Goal: Task Accomplishment & Management: Manage account settings

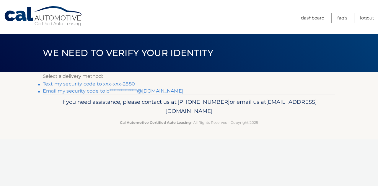
click at [126, 83] on link "Text my security code to xxx-xxx-2880" at bounding box center [89, 84] width 92 height 6
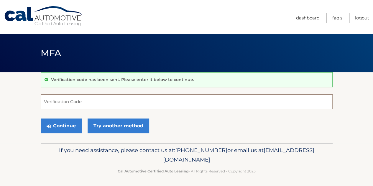
click at [103, 103] on input "Verification Code" at bounding box center [187, 101] width 292 height 15
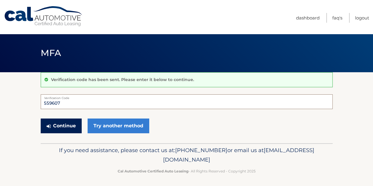
type input "559607"
click at [72, 127] on button "Continue" at bounding box center [61, 126] width 41 height 15
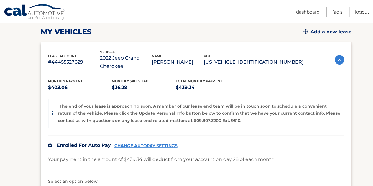
scroll to position [52, 0]
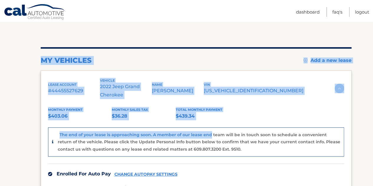
drag, startPoint x: 207, startPoint y: 121, endPoint x: 9, endPoint y: 60, distance: 207.5
click at [9, 60] on section "my vehicles Add a new lease lease account #44455527629 vehicle 2022 Jeep Grand …" at bounding box center [186, 152] width 373 height 263
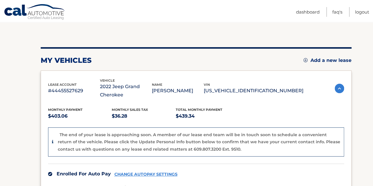
drag, startPoint x: 15, startPoint y: 92, endPoint x: 18, endPoint y: 92, distance: 3.3
click at [15, 92] on section "my vehicles Add a new lease lease account #44455527629 vehicle 2022 Jeep Grand …" at bounding box center [186, 152] width 373 height 263
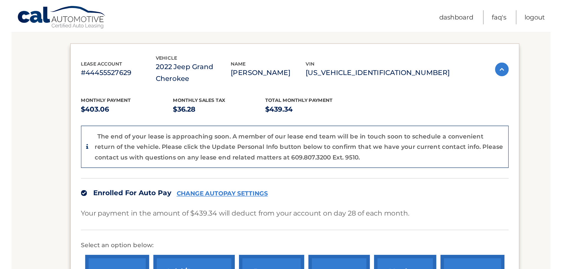
scroll to position [90, 0]
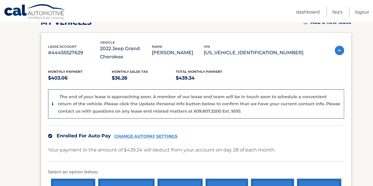
click at [52, 105] on icon at bounding box center [52, 104] width 1 height 4
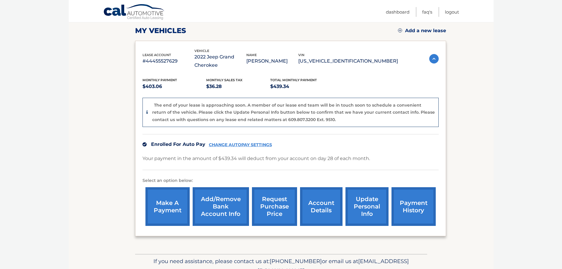
scroll to position [111, 0]
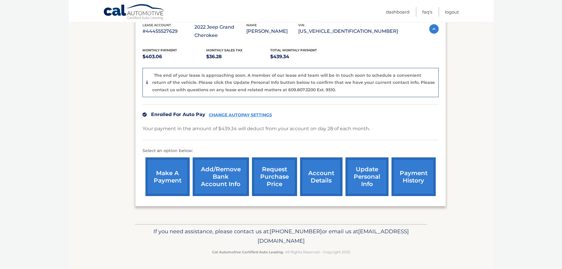
click at [349, 186] on link "update personal info" at bounding box center [366, 176] width 43 height 39
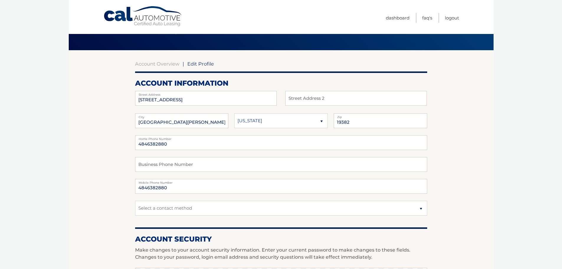
scroll to position [15, 0]
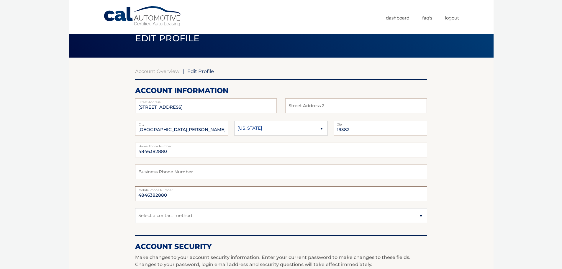
click at [179, 195] on input "4846382880" at bounding box center [281, 193] width 292 height 15
click at [173, 213] on select "Select a contact method Mobile Home" at bounding box center [281, 215] width 292 height 15
select select "3"
click at [135, 208] on select "Select a contact method Mobile Home" at bounding box center [281, 215] width 292 height 15
drag, startPoint x: 173, startPoint y: 152, endPoint x: 134, endPoint y: 150, distance: 39.3
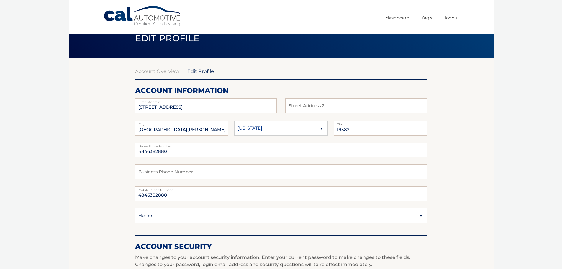
click at [134, 150] on section "Account Overview | Edit Profile account information [STREET_ADDRESS] Address St…" at bounding box center [281, 273] width 425 height 430
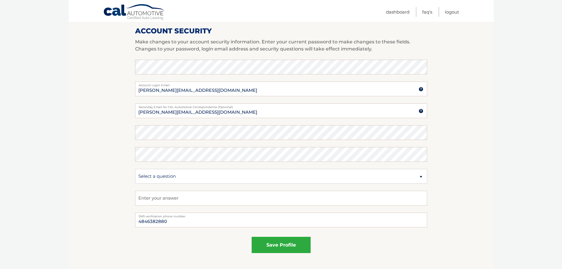
scroll to position [229, 0]
type input "6102833074"
drag, startPoint x: 176, startPoint y: 227, endPoint x: 100, endPoint y: 225, distance: 76.1
click at [104, 225] on section "Account Overview | Edit Profile account information 117 W Union St Street Addre…" at bounding box center [281, 59] width 425 height 430
type input "6102833074"
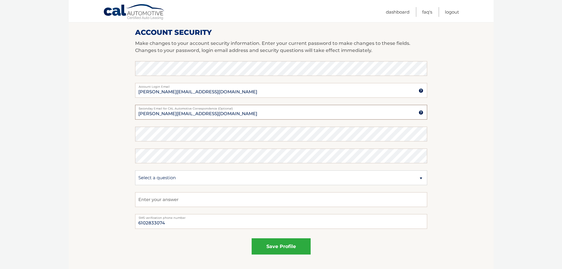
click at [212, 114] on input "[PERSON_NAME][EMAIL_ADDRESS][DOMAIN_NAME]" at bounding box center [281, 112] width 292 height 15
drag, startPoint x: 212, startPoint y: 114, endPoint x: 114, endPoint y: 115, distance: 97.9
click at [114, 115] on section "Account Overview | Edit Profile account information 117 W Union St Street Addre…" at bounding box center [281, 59] width 425 height 430
type input "L"
type input "[EMAIL_ADDRESS][DOMAIN_NAME]"
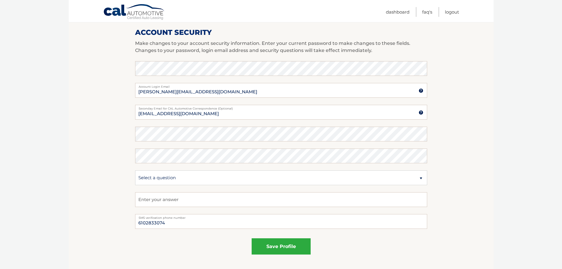
click at [100, 143] on section "Account Overview | Edit Profile account information 117 W Union St Street Addre…" at bounding box center [281, 59] width 425 height 430
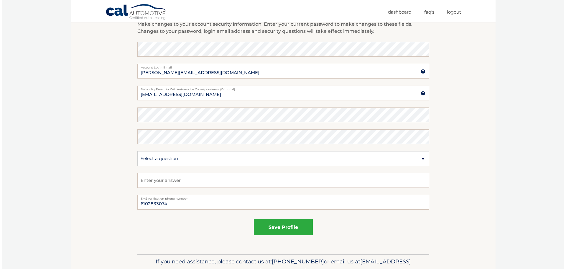
scroll to position [251, 0]
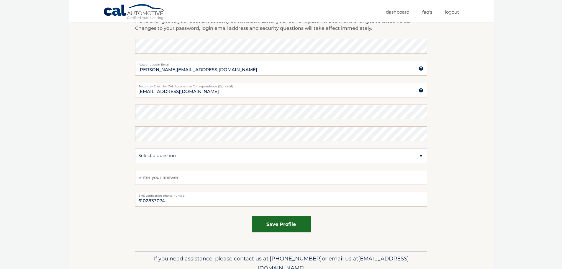
click at [290, 231] on button "save profile" at bounding box center [281, 224] width 59 height 16
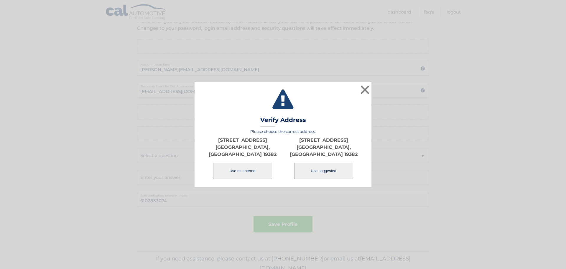
click at [311, 168] on button "Use suggested" at bounding box center [323, 171] width 59 height 16
type input "117 W UNION ST"
type input "WEST CHESTER"
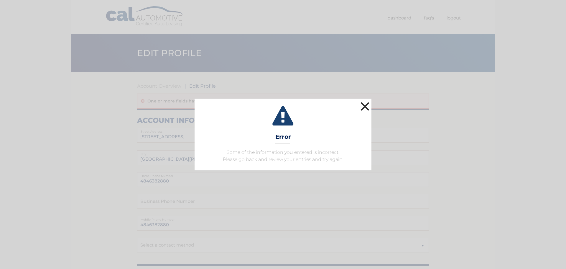
click at [369, 105] on button "×" at bounding box center [365, 106] width 12 height 12
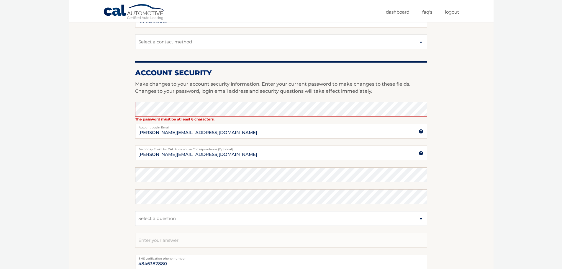
scroll to position [207, 0]
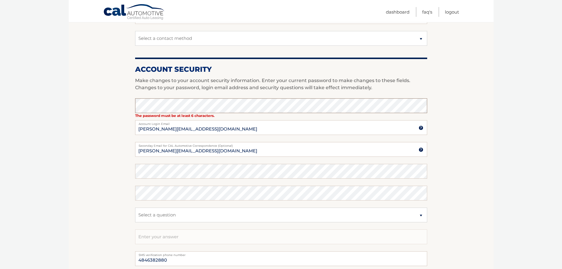
click at [73, 103] on section "Account Overview | Edit Profile One or more fields have an error. account infor…" at bounding box center [281, 88] width 425 height 445
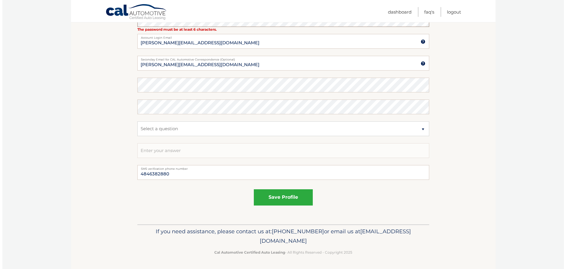
scroll to position [293, 0]
click at [279, 195] on button "save profile" at bounding box center [281, 197] width 59 height 16
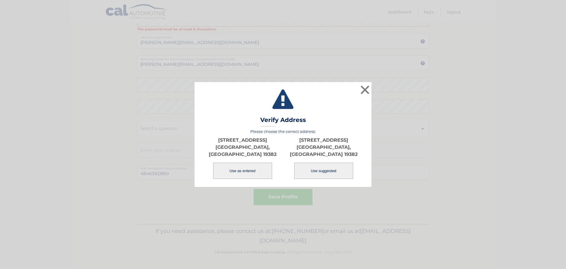
click at [317, 165] on button "Use suggested" at bounding box center [323, 171] width 59 height 16
type input "117 W UNION ST"
type input "WEST CHESTER"
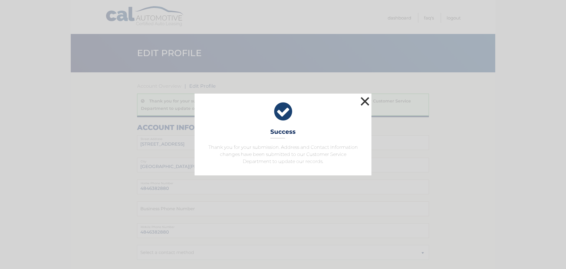
click at [364, 101] on button "×" at bounding box center [365, 101] width 12 height 12
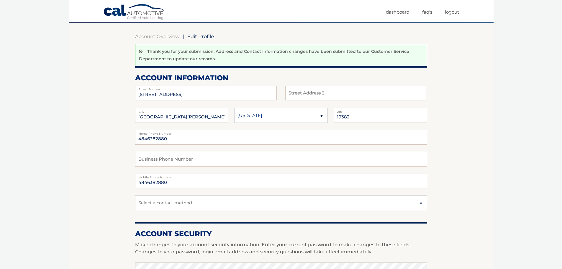
scroll to position [96, 0]
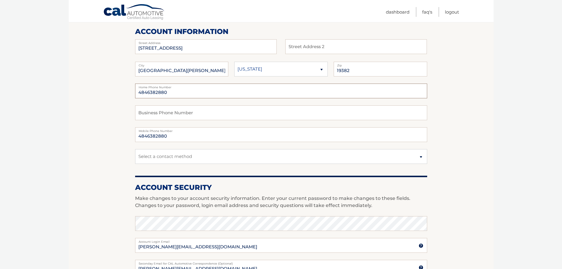
drag, startPoint x: 172, startPoint y: 93, endPoint x: 122, endPoint y: 89, distance: 50.6
click at [122, 89] on section "Account Overview | Edit Profile Thank you for your submission. Address and Cont…" at bounding box center [281, 202] width 425 height 452
type input "6102833074"
click at [171, 161] on select "Select a contact method Mobile Home" at bounding box center [281, 156] width 292 height 15
select select "1"
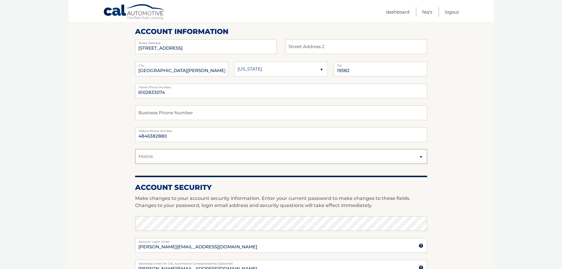
click at [135, 149] on select "Select a contact method Mobile Home" at bounding box center [281, 156] width 292 height 15
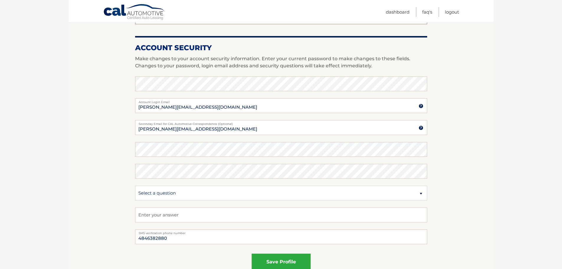
scroll to position [236, 0]
drag, startPoint x: 207, startPoint y: 128, endPoint x: 109, endPoint y: 121, distance: 98.5
click at [109, 122] on section "Account Overview | Edit Profile Thank you for your submission. Address and Cont…" at bounding box center [281, 62] width 425 height 452
type input "lawrenec5@gmail.com"
drag, startPoint x: 164, startPoint y: 240, endPoint x: 109, endPoint y: 240, distance: 54.9
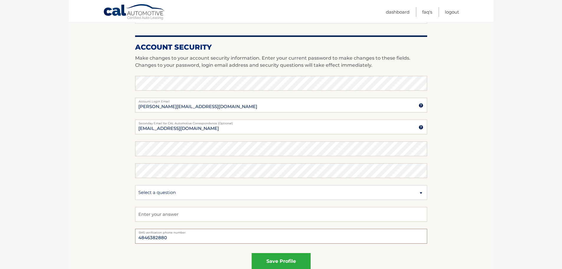
click at [109, 240] on section "Account Overview | Edit Profile Thank you for your submission. Address and Cont…" at bounding box center [281, 62] width 425 height 452
type input "6102833074"
click at [203, 131] on input "lawrenec5@gmail.com" at bounding box center [281, 126] width 292 height 15
drag, startPoint x: 198, startPoint y: 129, endPoint x: 116, endPoint y: 126, distance: 82.7
click at [116, 126] on section "Account Overview | Edit Profile Thank you for your submission. Address and Cont…" at bounding box center [281, 62] width 425 height 452
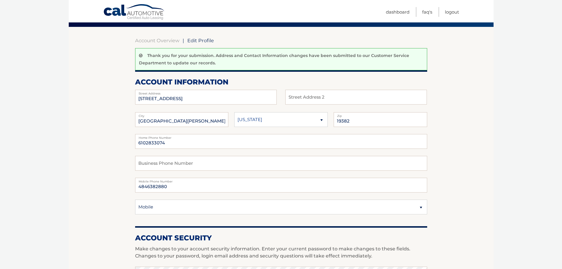
scroll to position [133, 0]
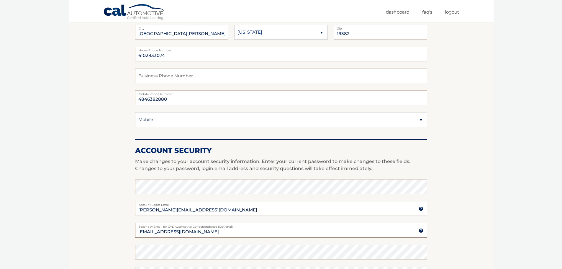
type input "lawrencec5@gmail.com"
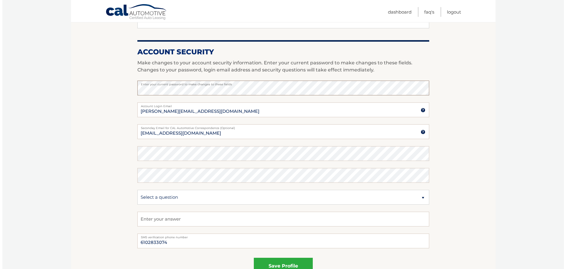
scroll to position [288, 0]
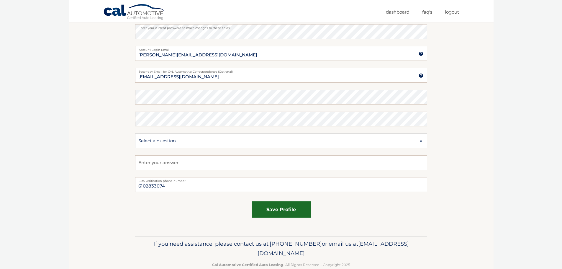
click at [281, 213] on button "save profile" at bounding box center [281, 209] width 59 height 16
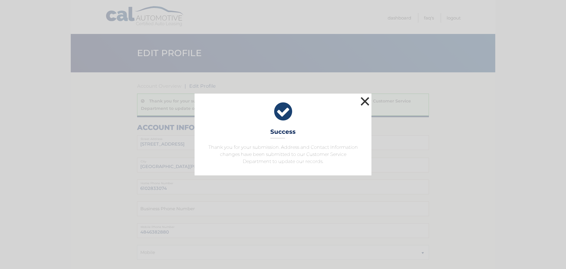
click at [370, 100] on button "×" at bounding box center [365, 101] width 12 height 12
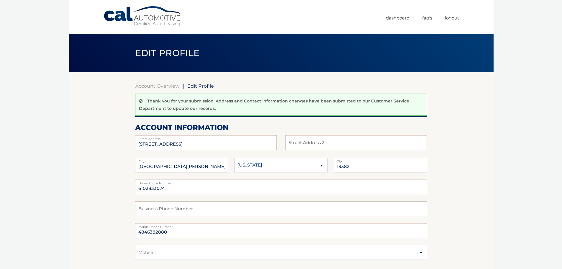
click at [132, 23] on link "Cal Automotive" at bounding box center [143, 16] width 80 height 21
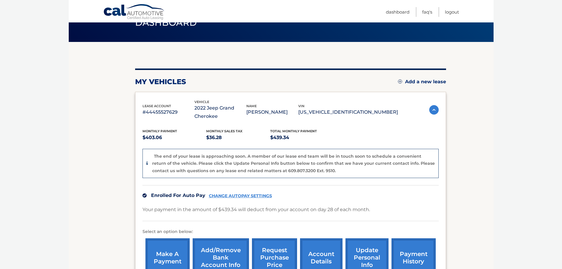
scroll to position [30, 0]
drag, startPoint x: 147, startPoint y: 114, endPoint x: 151, endPoint y: 113, distance: 4.5
click at [151, 113] on p "#44455527629" at bounding box center [168, 112] width 52 height 8
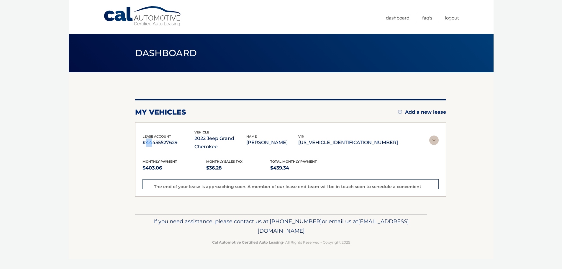
scroll to position [0, 0]
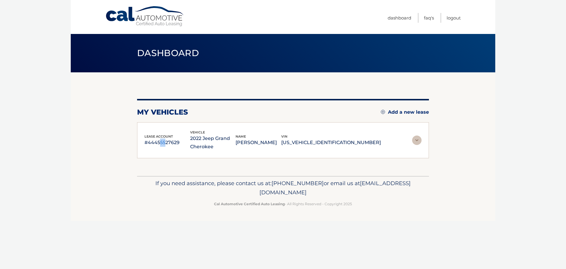
drag, startPoint x: 161, startPoint y: 144, endPoint x: 164, endPoint y: 143, distance: 3.6
click at [164, 143] on p "#44455527629" at bounding box center [168, 142] width 46 height 8
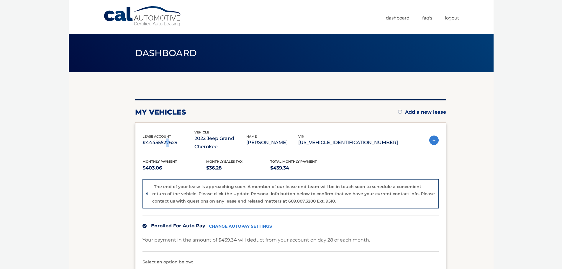
drag, startPoint x: 165, startPoint y: 142, endPoint x: 168, endPoint y: 142, distance: 3.0
click at [168, 142] on p "#44455527629" at bounding box center [168, 142] width 52 height 8
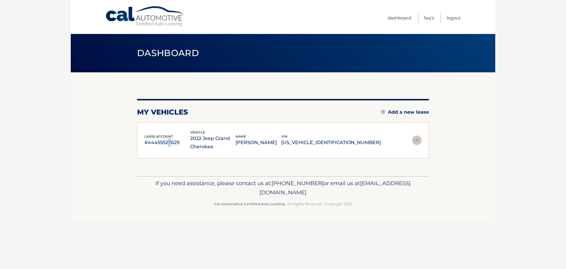
click at [419, 141] on img at bounding box center [416, 139] width 9 height 9
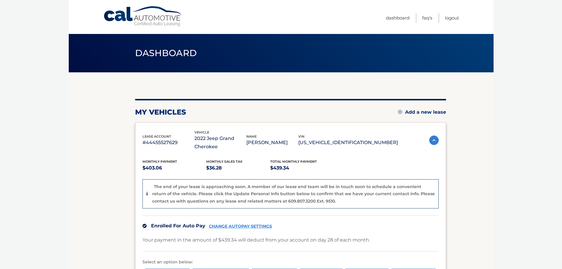
click at [527, 223] on body "Cal Automotive Menu Dashboard FAQ's Logout" at bounding box center [281, 134] width 562 height 269
